Goal: Information Seeking & Learning: Understand process/instructions

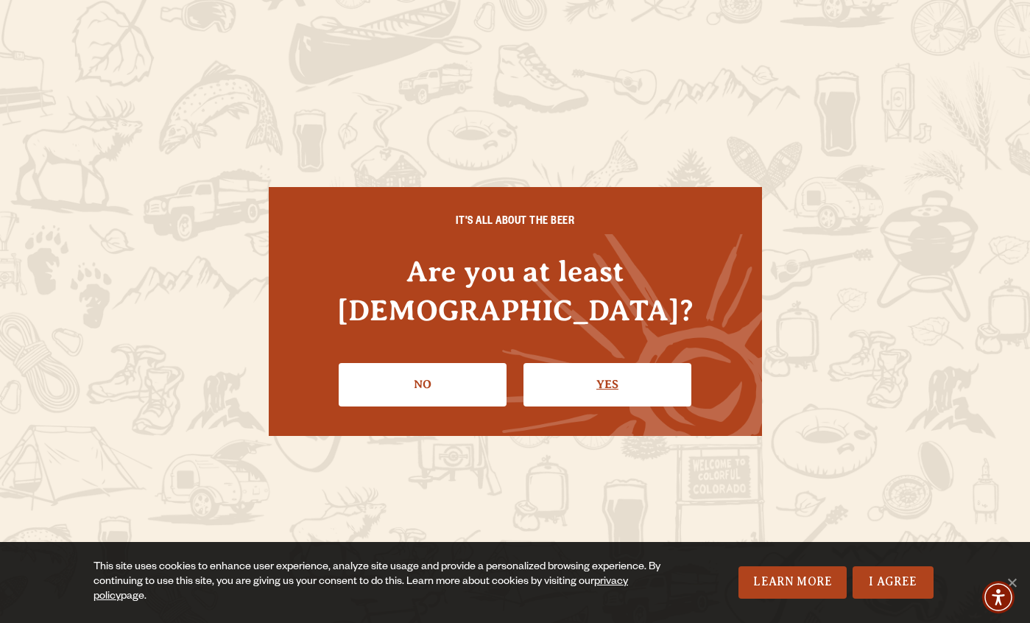
click at [590, 370] on link "Yes" at bounding box center [607, 384] width 168 height 43
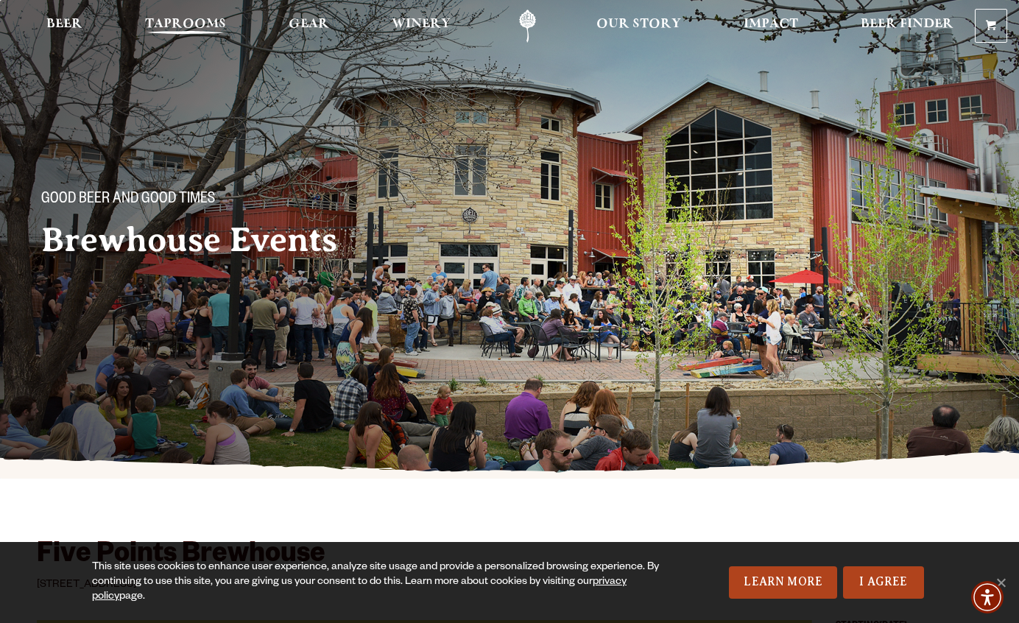
click at [204, 26] on span "Taprooms" at bounding box center [185, 24] width 81 height 12
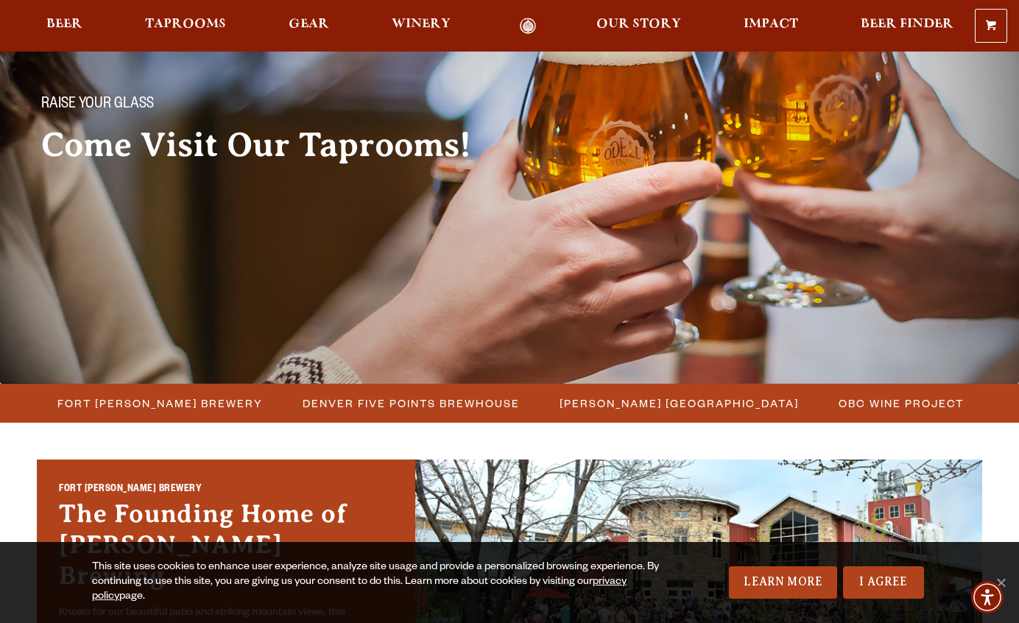
scroll to position [110, 0]
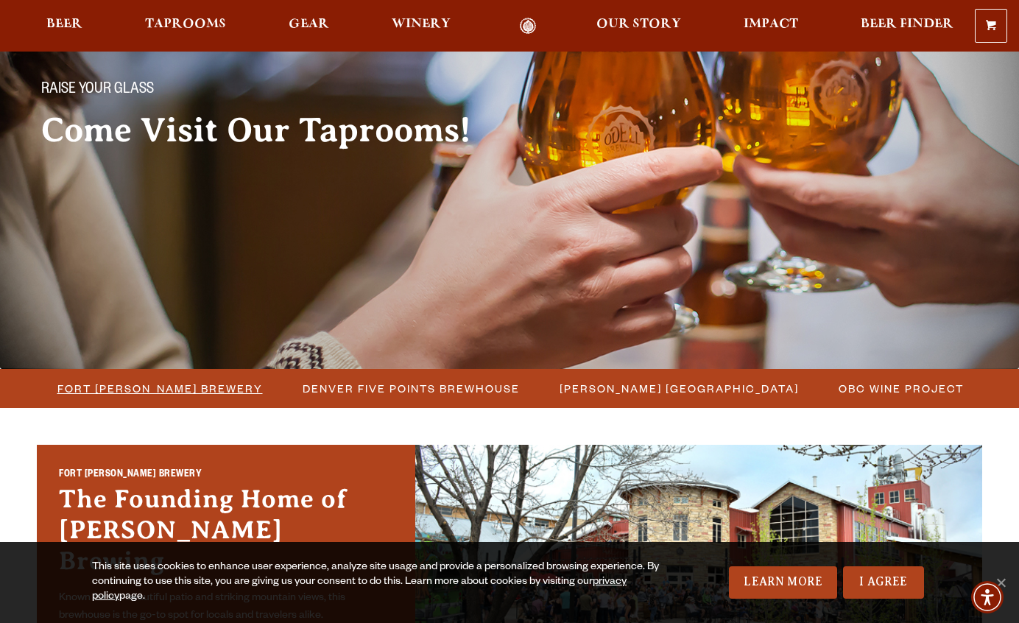
click at [166, 389] on span "Fort [PERSON_NAME] Brewery" at bounding box center [159, 388] width 205 height 21
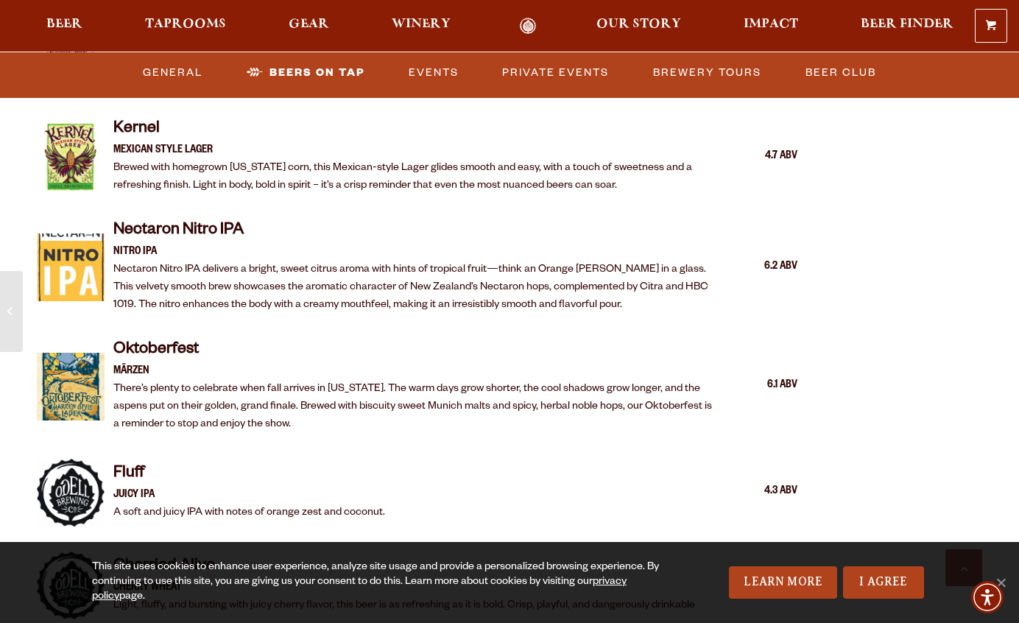
scroll to position [2823, 0]
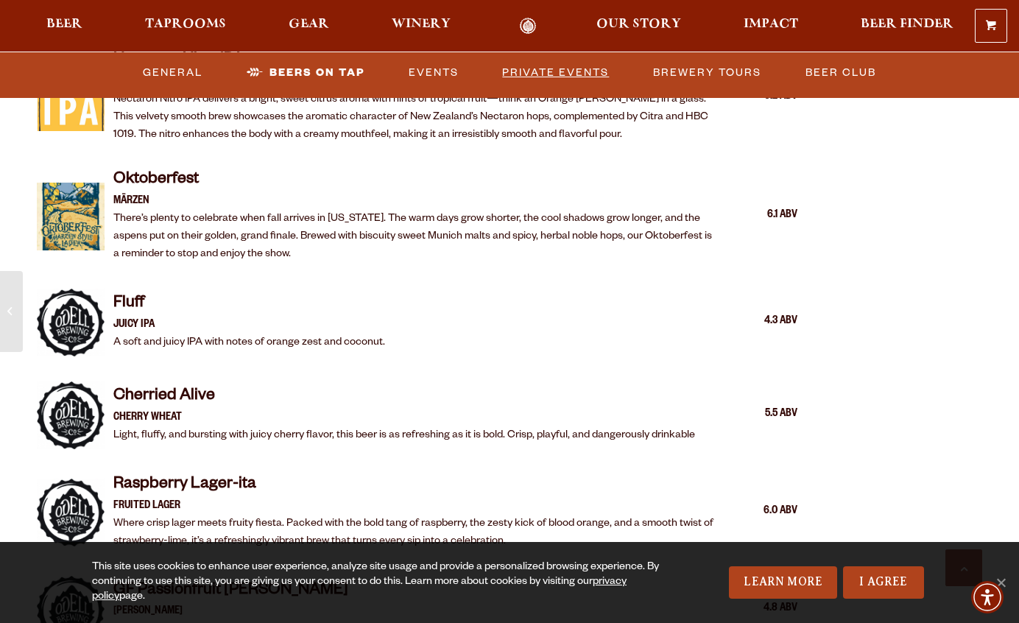
click at [565, 68] on link "Private Events" at bounding box center [555, 72] width 119 height 34
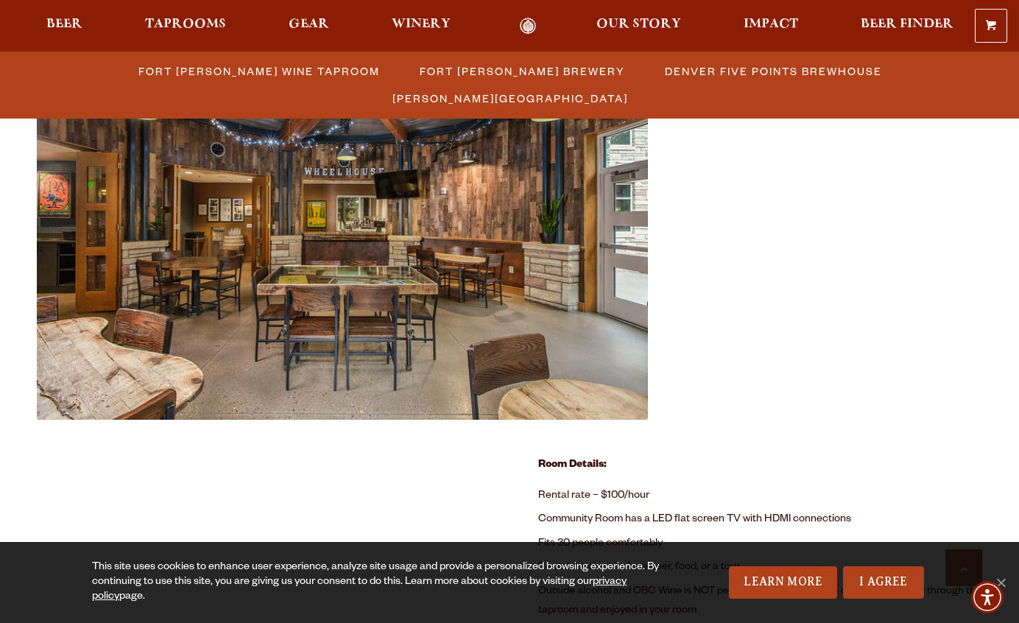
scroll to position [735, 0]
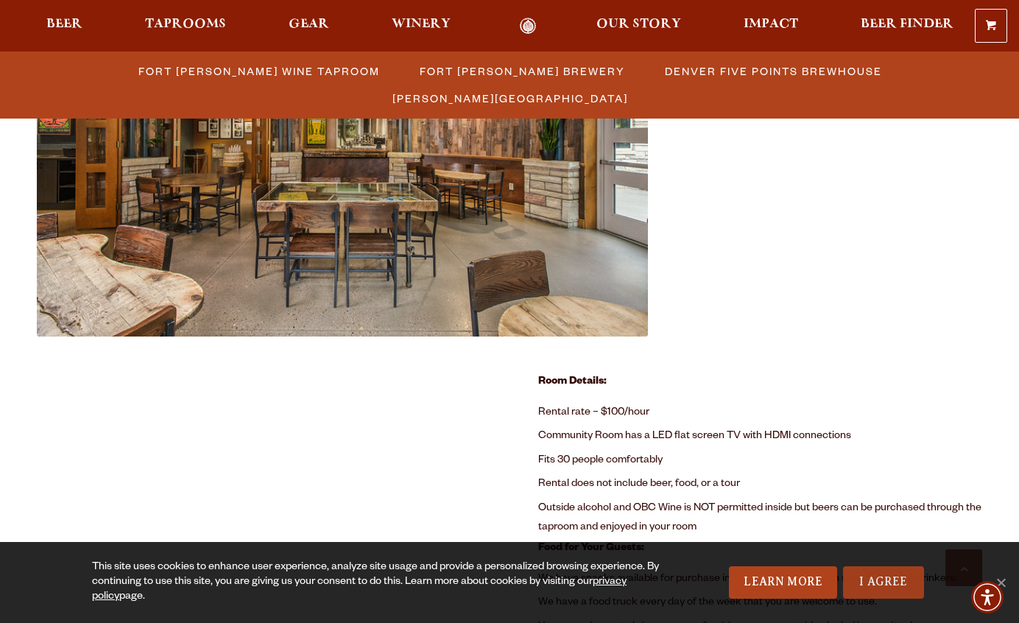
click at [879, 574] on link "I Agree" at bounding box center [883, 582] width 81 height 32
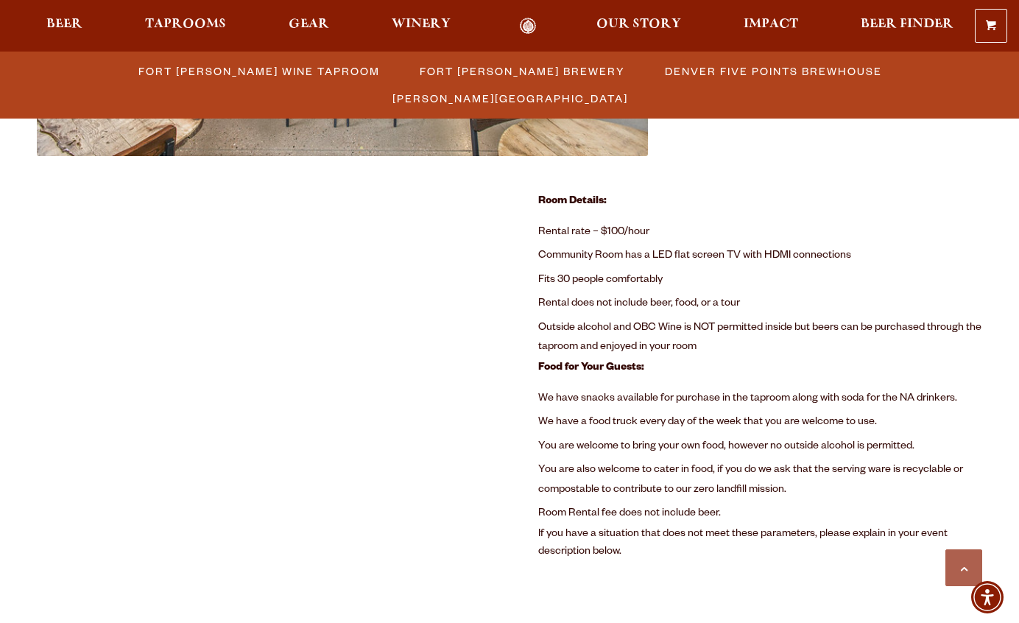
scroll to position [913, 0]
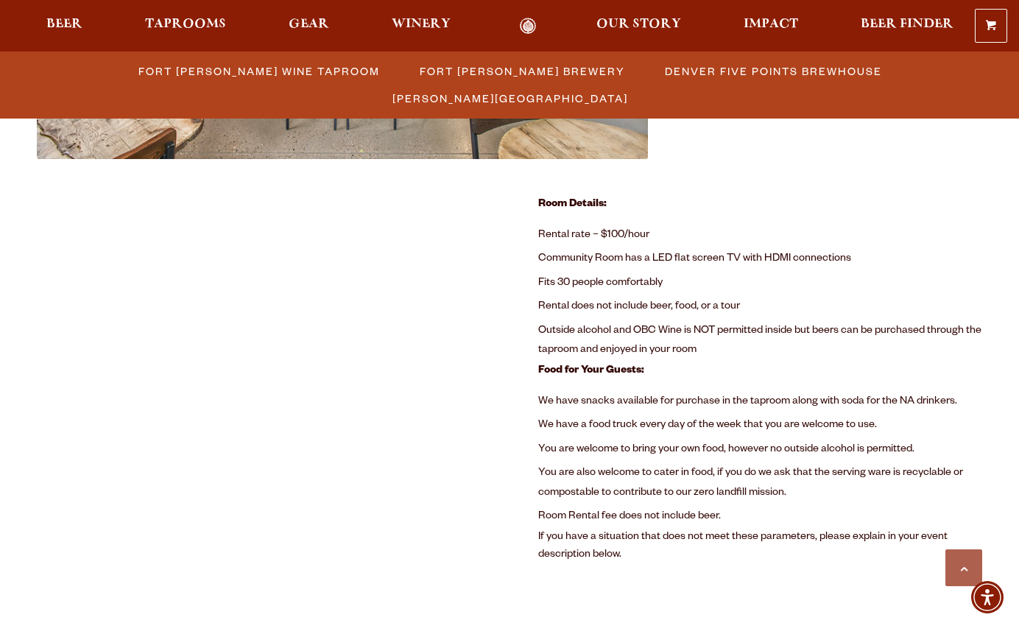
click at [707, 334] on li "Outside alcohol and OBC Wine is NOT permitted inside but beers can be purchased…" at bounding box center [760, 341] width 444 height 43
